Goal: Transaction & Acquisition: Obtain resource

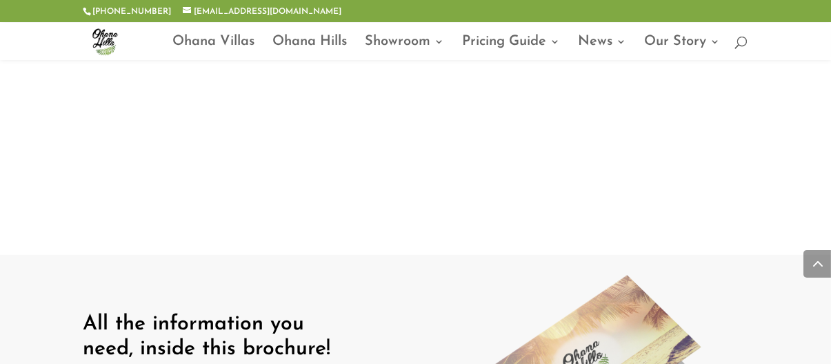
scroll to position [1408, 0]
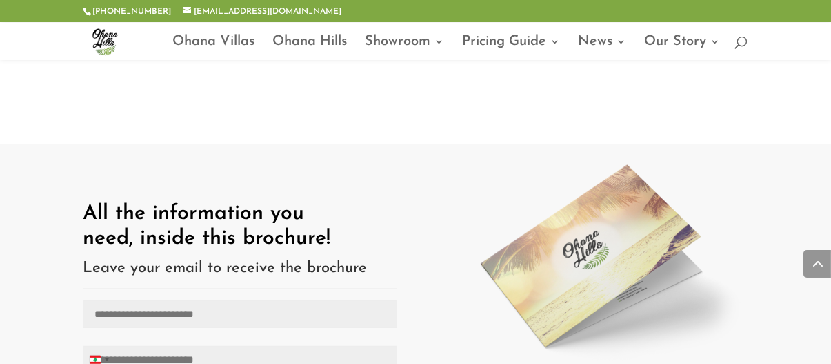
click at [117, 300] on input "Email (Required)" at bounding box center [240, 314] width 314 height 28
type input "**********"
click at [130, 346] on input "Phone (Required)" at bounding box center [240, 360] width 314 height 28
type input "*"
click at [238, 346] on input "Phone (Required)" at bounding box center [240, 360] width 314 height 28
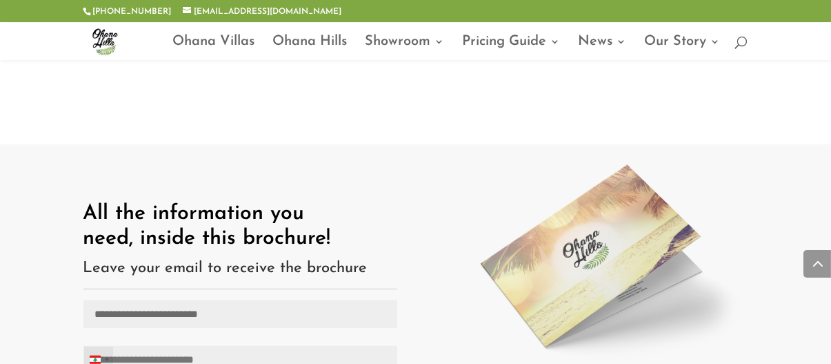
click at [105, 346] on div "Lebanon +961" at bounding box center [98, 359] width 29 height 26
click at [211, 346] on input "Phone (Required)" at bounding box center [240, 360] width 314 height 28
type input "**********"
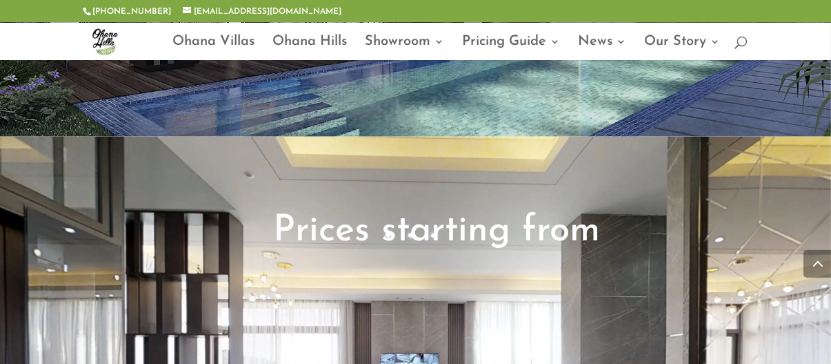
scroll to position [2301, 0]
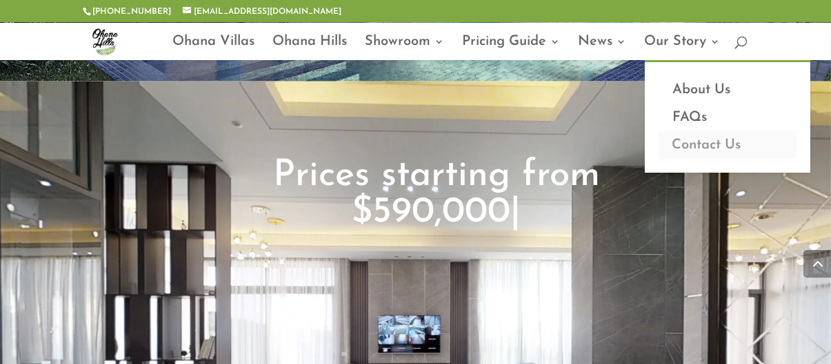
click at [717, 146] on link "Contact Us" at bounding box center [728, 145] width 138 height 28
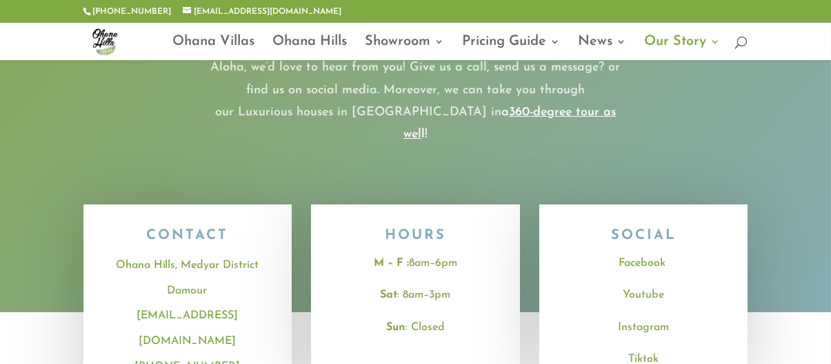
scroll to position [266, 0]
